Goal: Task Accomplishment & Management: Manage account settings

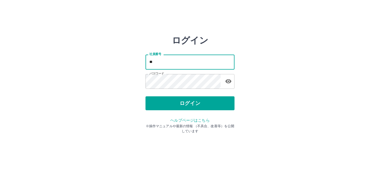
type input "*"
type input "*******"
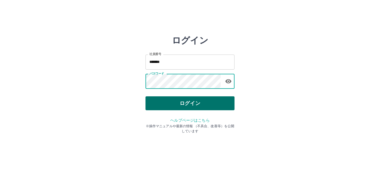
click at [167, 101] on button "ログイン" at bounding box center [189, 103] width 89 height 14
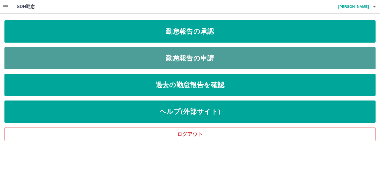
click at [226, 57] on link "勤怠報告の申請" at bounding box center [189, 58] width 371 height 22
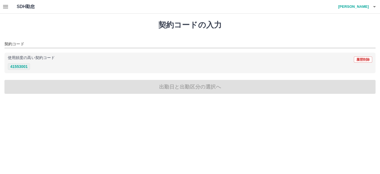
click at [24, 66] on button "41553001" at bounding box center [19, 66] width 22 height 7
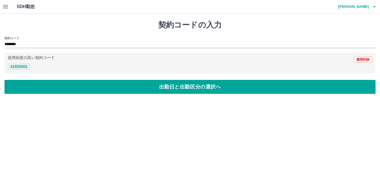
type input "********"
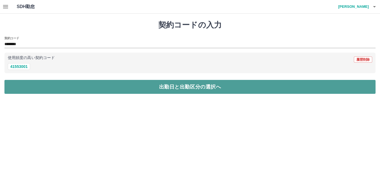
click at [30, 84] on button "出勤日と出勤区分の選択へ" at bounding box center [189, 87] width 371 height 14
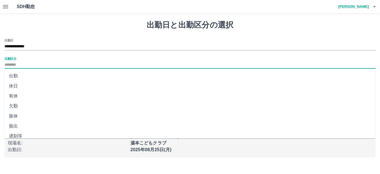
click at [14, 64] on input "出勤区分" at bounding box center [189, 64] width 371 height 7
click at [14, 75] on li "出勤" at bounding box center [189, 76] width 371 height 10
type input "**"
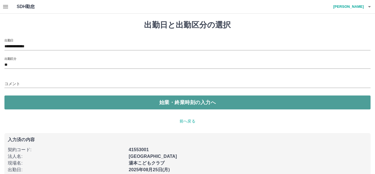
click at [33, 100] on button "始業・終業時刻の入力へ" at bounding box center [187, 102] width 366 height 14
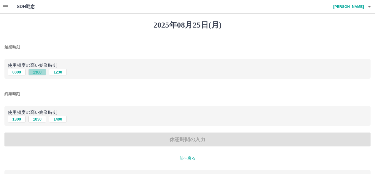
click at [39, 72] on button "1300" at bounding box center [37, 72] width 18 height 7
type input "****"
click at [28, 96] on input "終業時刻" at bounding box center [187, 94] width 366 height 8
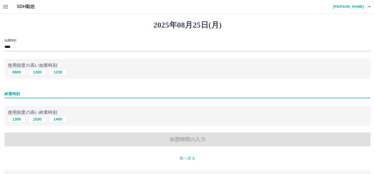
click at [25, 91] on input "終業時刻" at bounding box center [187, 94] width 366 height 8
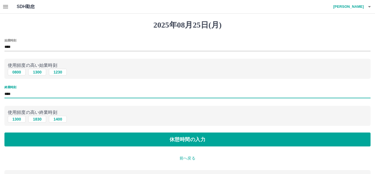
type input "****"
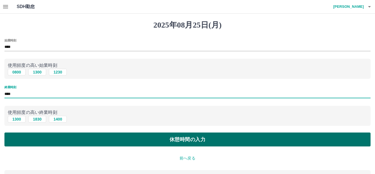
click at [59, 138] on button "休憩時間の入力" at bounding box center [187, 139] width 366 height 14
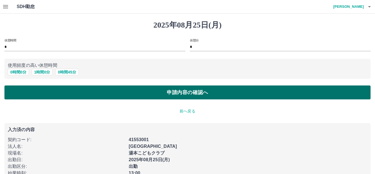
click at [53, 88] on button "申請内容の確認へ" at bounding box center [187, 92] width 366 height 14
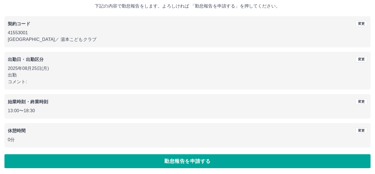
scroll to position [34, 0]
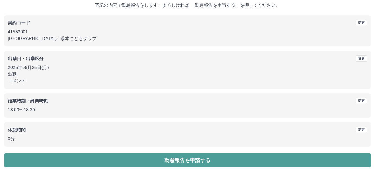
click at [75, 159] on button "勤怠報告を申請する" at bounding box center [187, 160] width 366 height 14
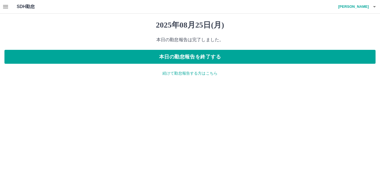
click at [182, 71] on p "続けて勤怠報告する方はこちら" at bounding box center [189, 73] width 371 height 6
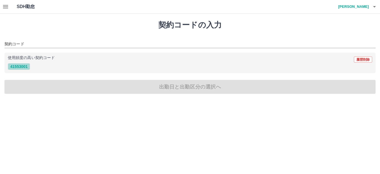
click at [25, 67] on button "41553001" at bounding box center [19, 66] width 22 height 7
type input "********"
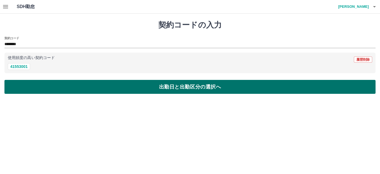
click at [40, 83] on button "出勤日と出勤区分の選択へ" at bounding box center [189, 87] width 371 height 14
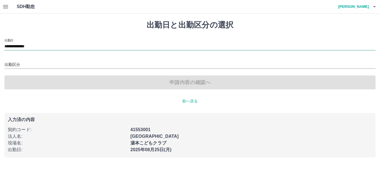
click at [36, 48] on input "**********" at bounding box center [189, 46] width 371 height 7
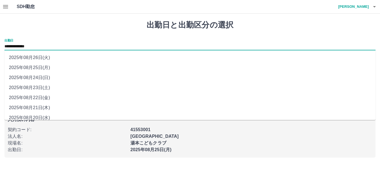
click at [40, 55] on li "2025年08月26日(火)" at bounding box center [189, 58] width 371 height 10
type input "**********"
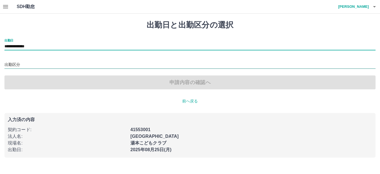
click at [16, 63] on input "出勤区分" at bounding box center [189, 64] width 371 height 7
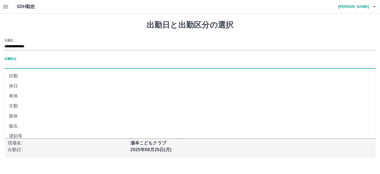
click at [18, 85] on li "休日" at bounding box center [189, 86] width 371 height 10
type input "**"
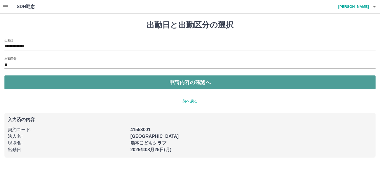
click at [20, 81] on button "申請内容の確認へ" at bounding box center [189, 82] width 371 height 14
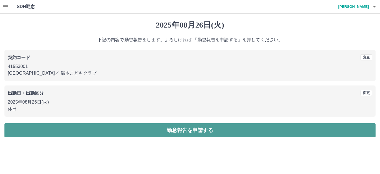
click at [49, 128] on button "勤怠報告を申請する" at bounding box center [189, 130] width 371 height 14
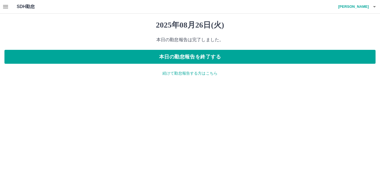
click at [170, 72] on p "続けて勤怠報告する方はこちら" at bounding box center [189, 73] width 371 height 6
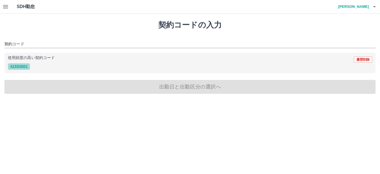
click at [24, 64] on button "41553001" at bounding box center [19, 66] width 22 height 7
type input "********"
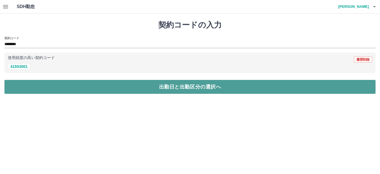
click at [60, 85] on button "出勤日と出勤区分の選択へ" at bounding box center [189, 87] width 371 height 14
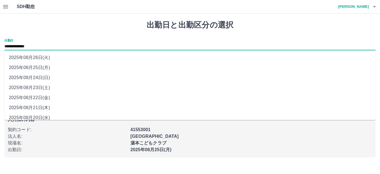
click at [36, 48] on input "**********" at bounding box center [189, 46] width 371 height 7
click at [47, 76] on li "2025年08月24日(日)" at bounding box center [189, 78] width 371 height 10
type input "**********"
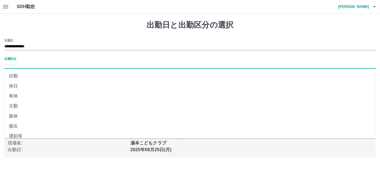
click at [19, 65] on input "出勤区分" at bounding box center [189, 64] width 371 height 7
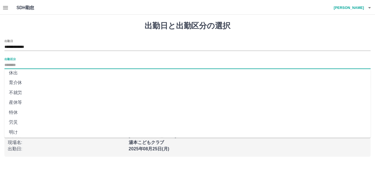
scroll to position [115, 0]
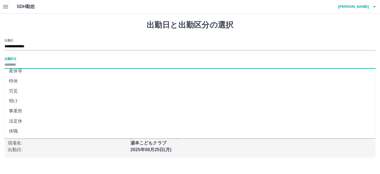
click at [19, 120] on li "法定休" at bounding box center [189, 121] width 371 height 10
type input "***"
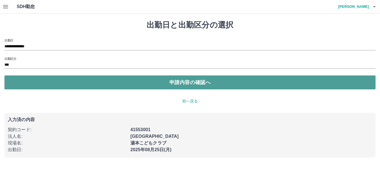
click at [79, 80] on button "申請内容の確認へ" at bounding box center [189, 82] width 371 height 14
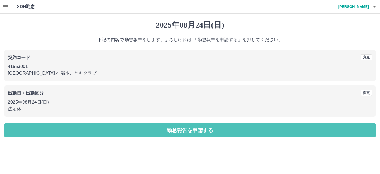
click at [85, 127] on button "勤怠報告を申請する" at bounding box center [189, 130] width 371 height 14
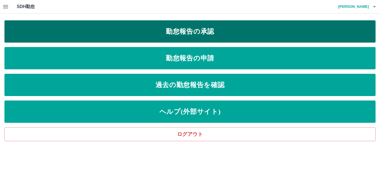
click at [178, 28] on link "勤怠報告の承認" at bounding box center [189, 31] width 371 height 22
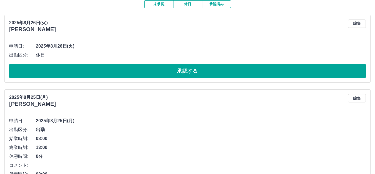
scroll to position [56, 0]
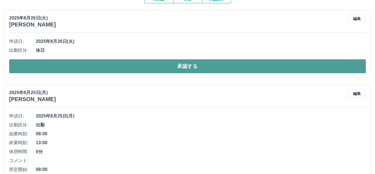
click at [113, 66] on button "承認する" at bounding box center [187, 66] width 357 height 14
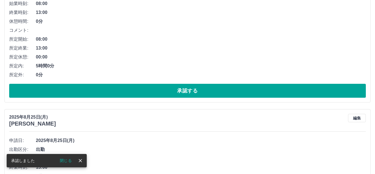
scroll to position [167, 0]
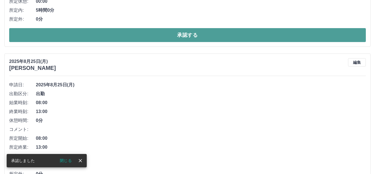
click at [121, 34] on button "承認する" at bounding box center [187, 35] width 357 height 14
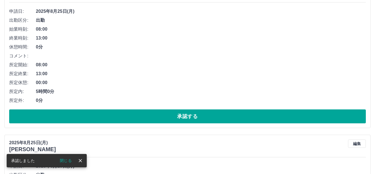
scroll to position [96, 0]
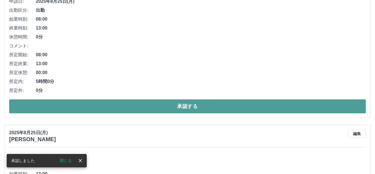
click at [88, 104] on button "承認する" at bounding box center [187, 106] width 357 height 14
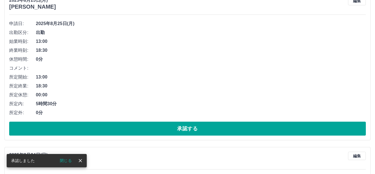
scroll to position [83, 0]
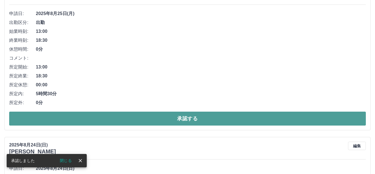
click at [77, 117] on button "承認する" at bounding box center [187, 118] width 357 height 14
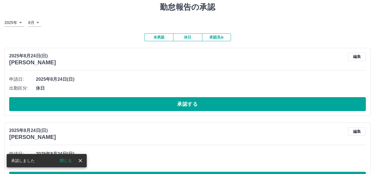
scroll to position [28, 0]
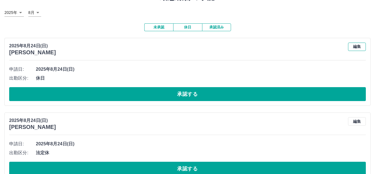
click at [354, 45] on button "編集" at bounding box center [357, 47] width 18 height 8
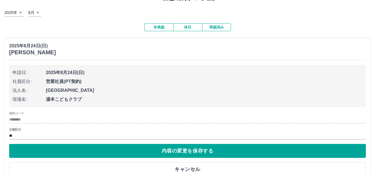
scroll to position [56, 0]
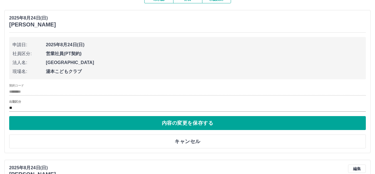
click at [20, 101] on label "出勤区分" at bounding box center [15, 102] width 12 height 4
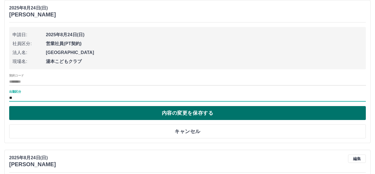
scroll to position [83, 0]
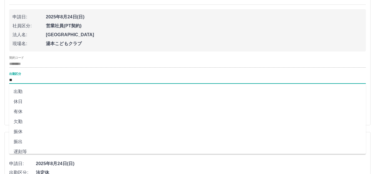
click at [17, 79] on input "**" at bounding box center [187, 79] width 357 height 7
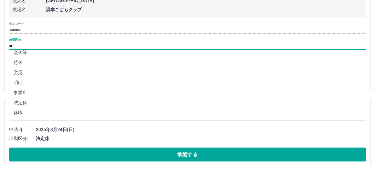
scroll to position [111, 0]
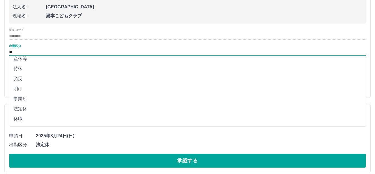
click at [26, 107] on li "法定休" at bounding box center [187, 109] width 357 height 10
type input "***"
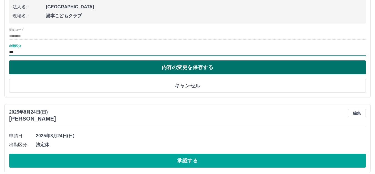
click at [46, 64] on button "内容の変更を保存する" at bounding box center [187, 67] width 357 height 14
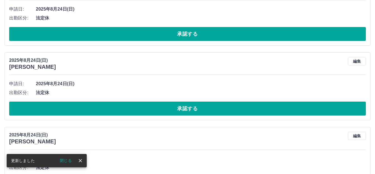
scroll to position [56, 0]
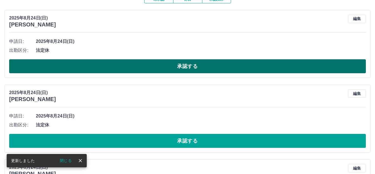
click at [81, 66] on button "承認する" at bounding box center [187, 66] width 357 height 14
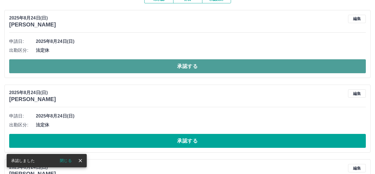
click at [83, 65] on button "承認する" at bounding box center [187, 66] width 357 height 14
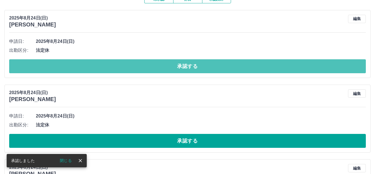
click at [85, 65] on button "承認する" at bounding box center [187, 66] width 357 height 14
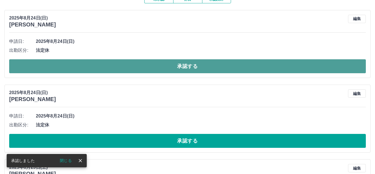
click at [92, 64] on button "承認する" at bounding box center [187, 66] width 357 height 14
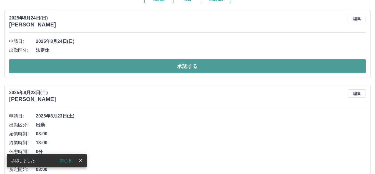
click at [97, 63] on button "承認する" at bounding box center [187, 66] width 357 height 14
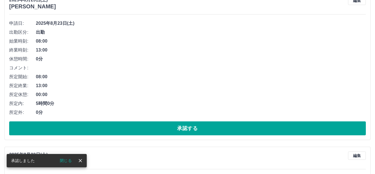
scroll to position [83, 0]
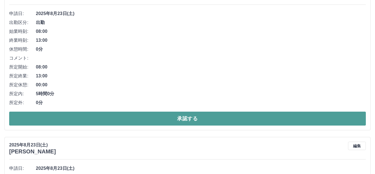
click at [66, 116] on button "承認する" at bounding box center [187, 118] width 357 height 14
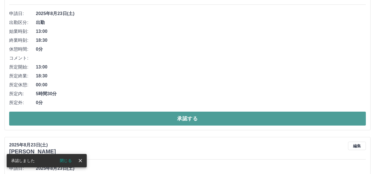
click at [71, 119] on button "承認する" at bounding box center [187, 118] width 357 height 14
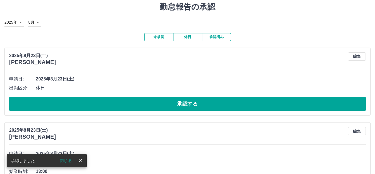
scroll to position [56, 0]
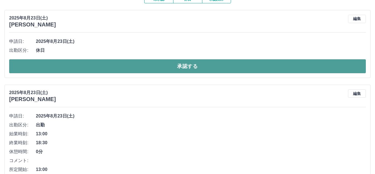
click at [93, 65] on button "承認する" at bounding box center [187, 66] width 357 height 14
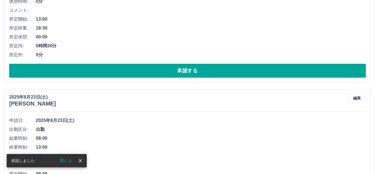
scroll to position [139, 0]
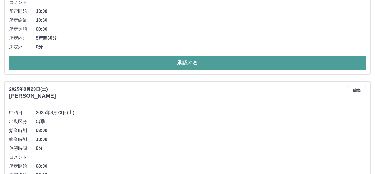
click at [101, 63] on button "承認する" at bounding box center [187, 63] width 357 height 14
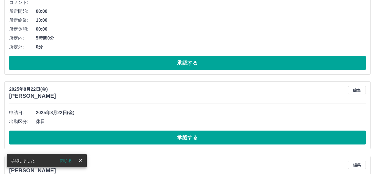
click at [103, 62] on button "承認する" at bounding box center [187, 63] width 357 height 14
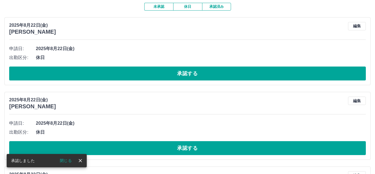
scroll to position [56, 0]
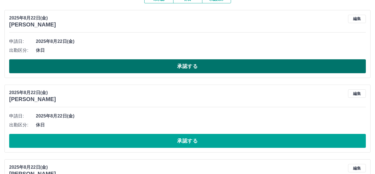
click at [191, 64] on button "承認する" at bounding box center [187, 66] width 357 height 14
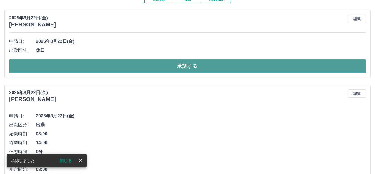
click at [156, 63] on button "承認する" at bounding box center [187, 66] width 357 height 14
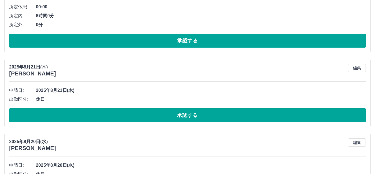
scroll to position [167, 0]
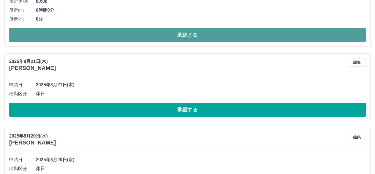
click at [164, 33] on button "承認する" at bounding box center [187, 35] width 357 height 14
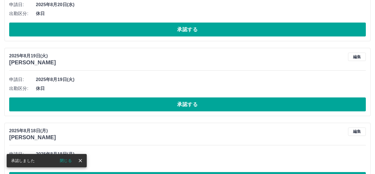
scroll to position [12, 0]
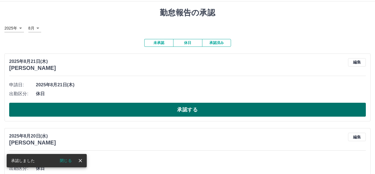
click at [88, 109] on button "承認する" at bounding box center [187, 110] width 357 height 14
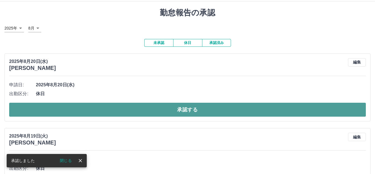
click at [90, 108] on button "承認する" at bounding box center [187, 110] width 357 height 14
click at [88, 107] on button "承認する" at bounding box center [187, 110] width 357 height 14
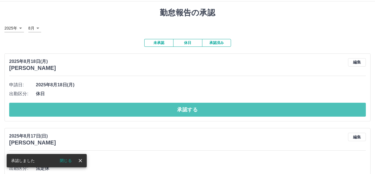
click at [88, 107] on button "承認する" at bounding box center [187, 110] width 357 height 14
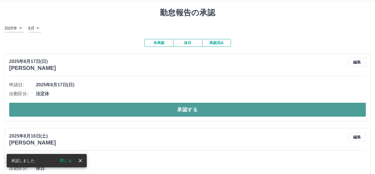
click at [90, 108] on button "承認する" at bounding box center [187, 110] width 357 height 14
click at [89, 107] on button "承認する" at bounding box center [187, 110] width 357 height 14
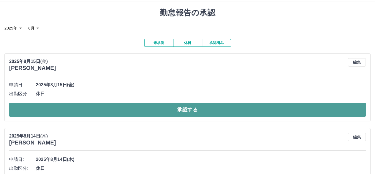
click at [184, 110] on button "承認する" at bounding box center [187, 110] width 357 height 14
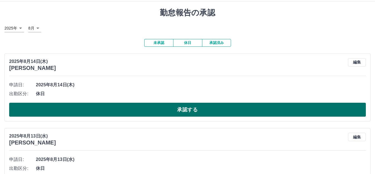
click at [157, 108] on button "承認する" at bounding box center [187, 110] width 357 height 14
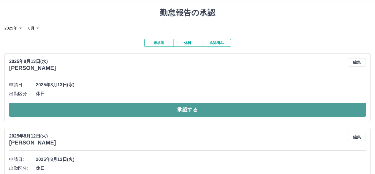
click at [225, 108] on button "承認する" at bounding box center [187, 110] width 357 height 14
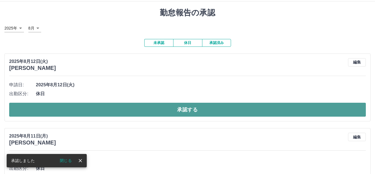
click at [219, 110] on button "承認する" at bounding box center [187, 110] width 357 height 14
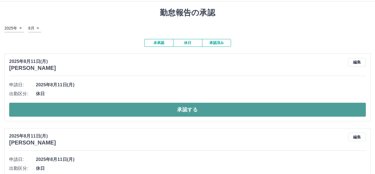
click at [181, 109] on button "承認する" at bounding box center [187, 110] width 357 height 14
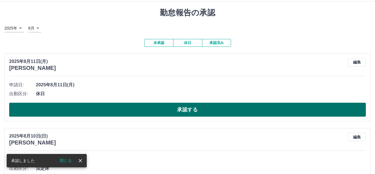
click at [178, 109] on button "承認する" at bounding box center [187, 110] width 357 height 14
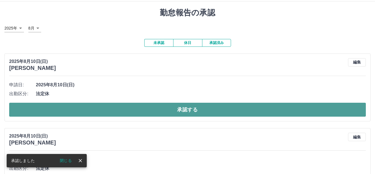
click at [178, 108] on button "承認する" at bounding box center [187, 110] width 357 height 14
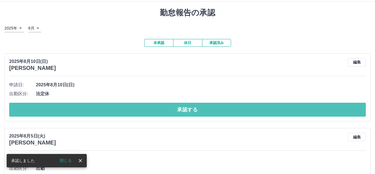
click at [178, 108] on button "承認する" at bounding box center [187, 110] width 357 height 14
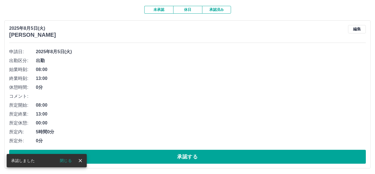
scroll to position [47, 0]
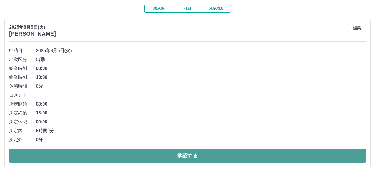
click at [187, 154] on button "承認する" at bounding box center [187, 155] width 357 height 14
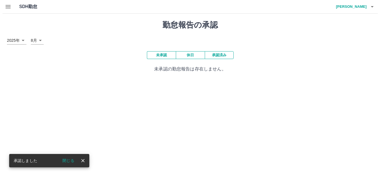
scroll to position [0, 0]
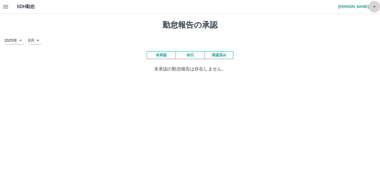
click at [374, 6] on icon "button" at bounding box center [374, 6] width 7 height 7
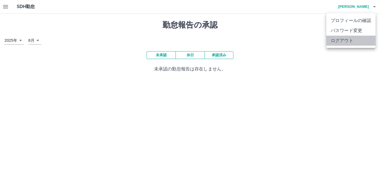
click at [341, 39] on li "ログアウト" at bounding box center [350, 41] width 49 height 10
